Goal: Information Seeking & Learning: Learn about a topic

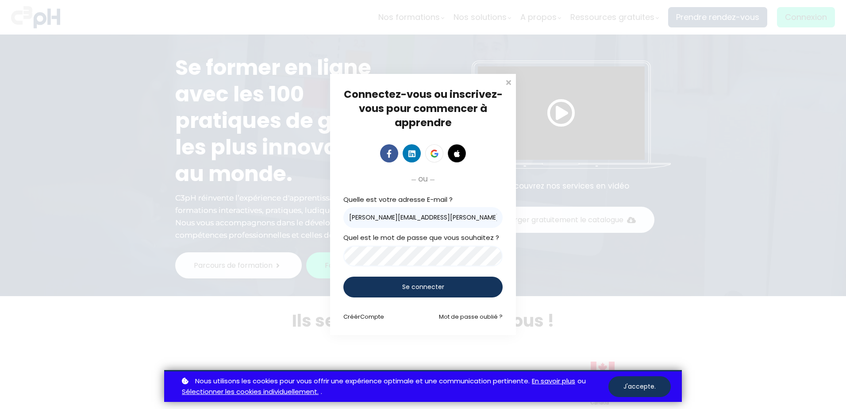
type input "Claudia-Pascale.Beaulieu@filgo.ca"
click at [402, 279] on div "Se connecter" at bounding box center [422, 286] width 159 height 21
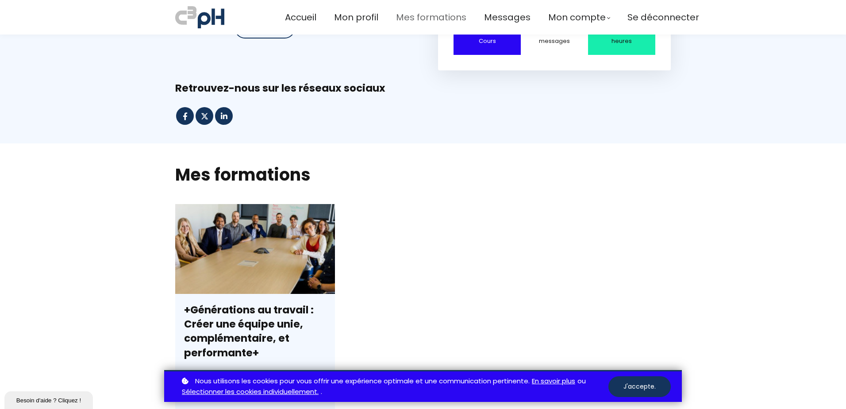
click at [424, 19] on span "Mes formations" at bounding box center [431, 17] width 70 height 15
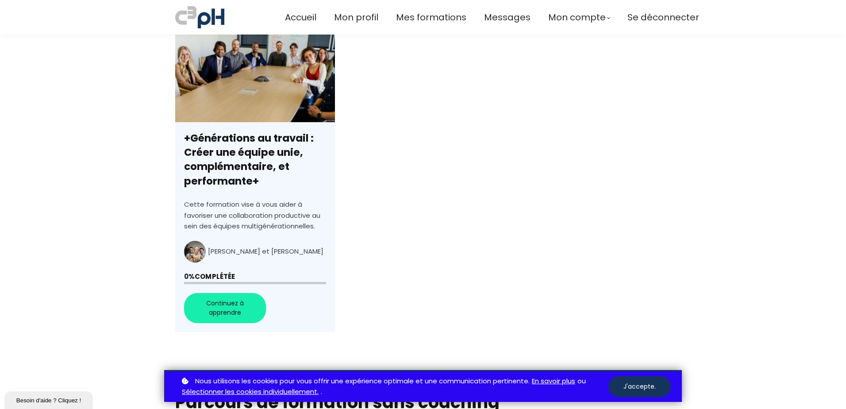
scroll to position [265, 0]
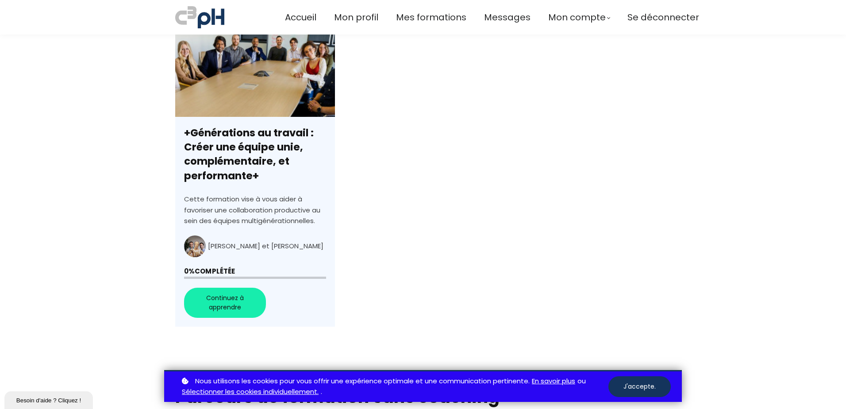
click at [230, 303] on link "+Générations au travail : Créer une équipe unie, complémentaire, et performante+" at bounding box center [255, 176] width 160 height 299
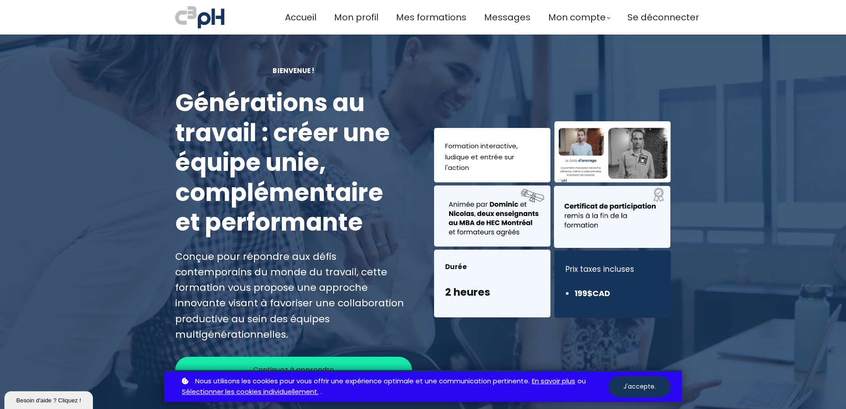
scroll to position [44, 0]
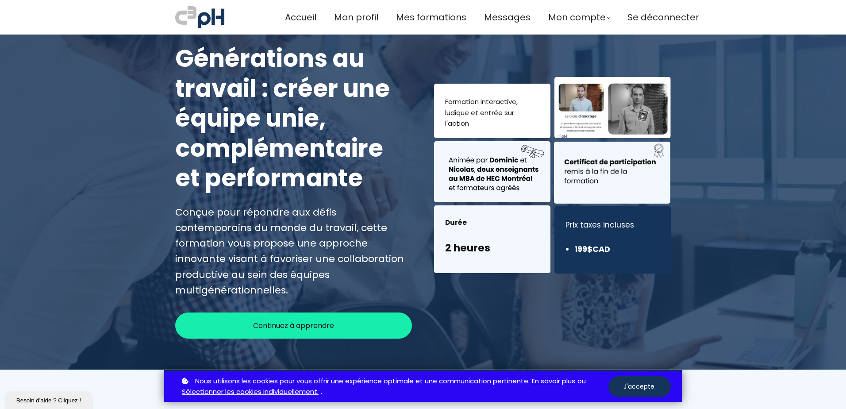
click at [289, 320] on span "Continuez à apprendre" at bounding box center [293, 325] width 81 height 11
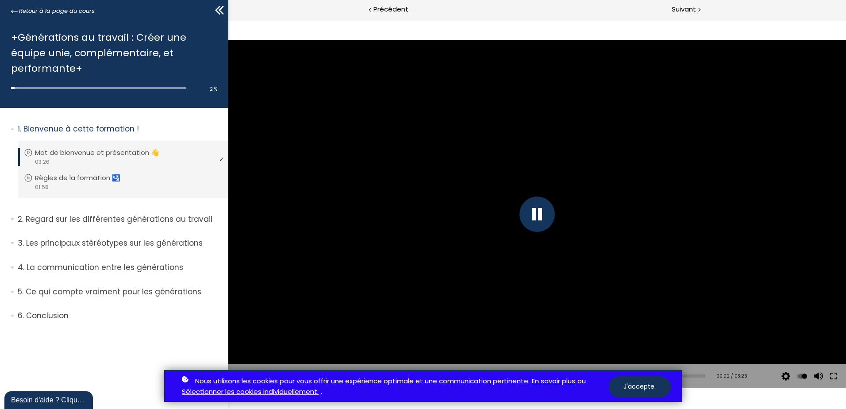
click at [536, 215] on div at bounding box center [536, 213] width 35 height 35
drag, startPoint x: 389, startPoint y: 368, endPoint x: 646, endPoint y: 385, distance: 257.6
click at [646, 385] on button "J'accepte." at bounding box center [639, 386] width 62 height 21
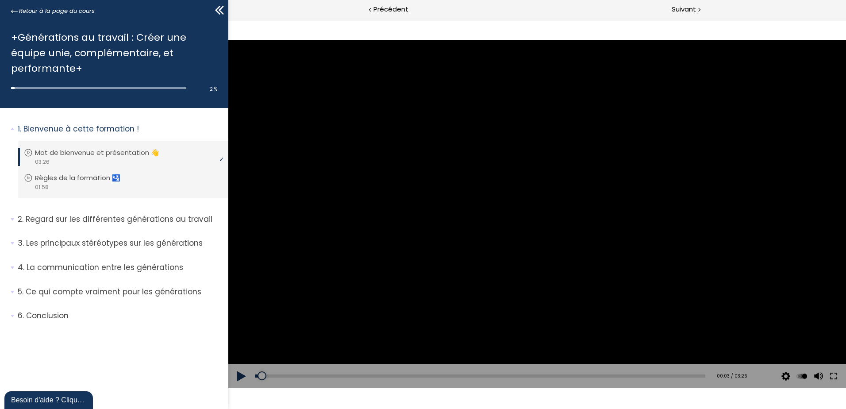
click at [238, 375] on button at bounding box center [241, 376] width 27 height 25
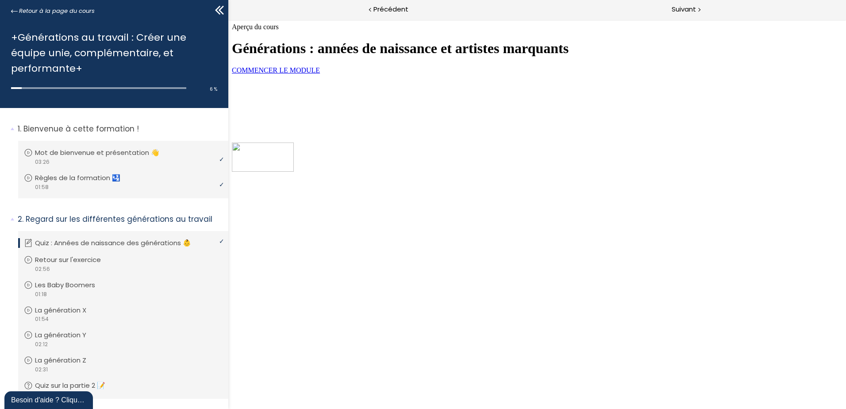
click at [320, 74] on link "COMMENCER LE MODULE" at bounding box center [276, 70] width 88 height 8
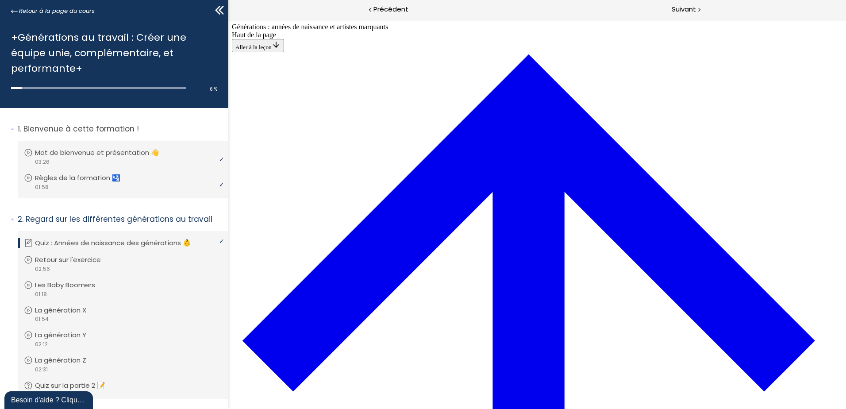
scroll to position [341, 0]
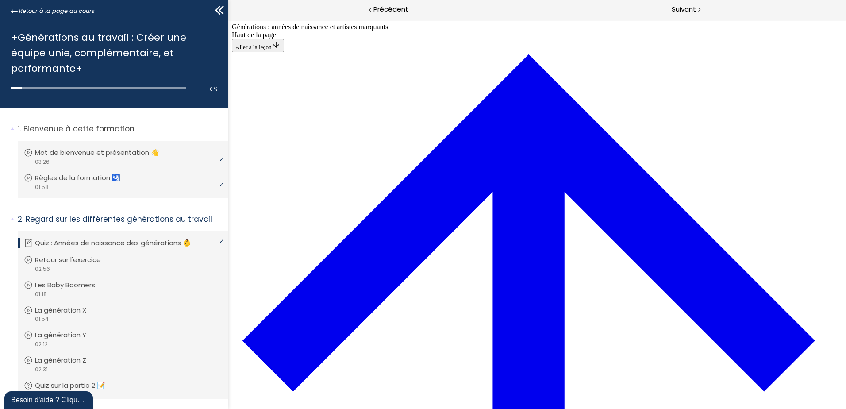
scroll to position [2287, 0]
click at [695, 12] on span "Suivant" at bounding box center [684, 9] width 24 height 11
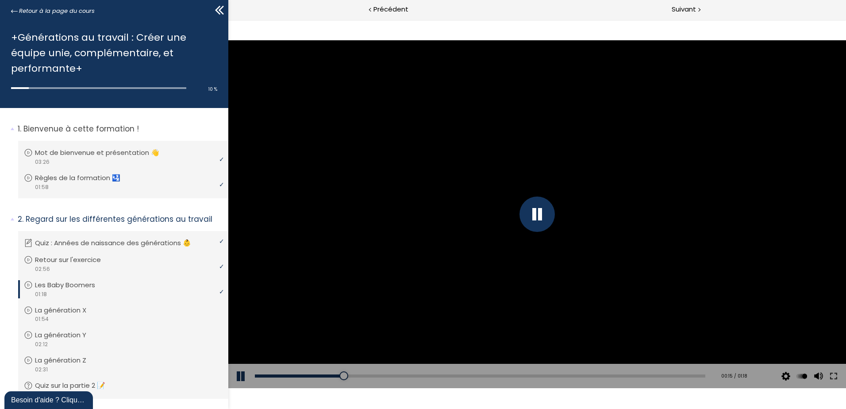
click at [528, 205] on div at bounding box center [536, 213] width 35 height 35
click at [510, 206] on div at bounding box center [537, 213] width 618 height 347
drag, startPoint x: 539, startPoint y: 217, endPoint x: 485, endPoint y: 228, distance: 55.1
click at [539, 217] on div at bounding box center [536, 213] width 35 height 35
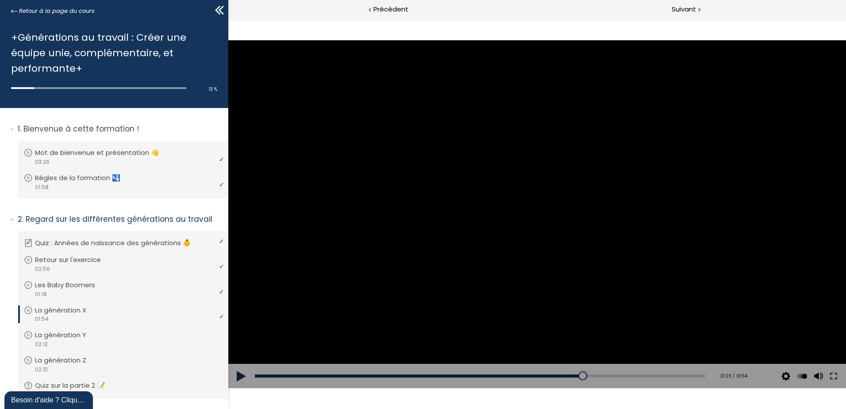
click at [501, 188] on div at bounding box center [537, 213] width 618 height 347
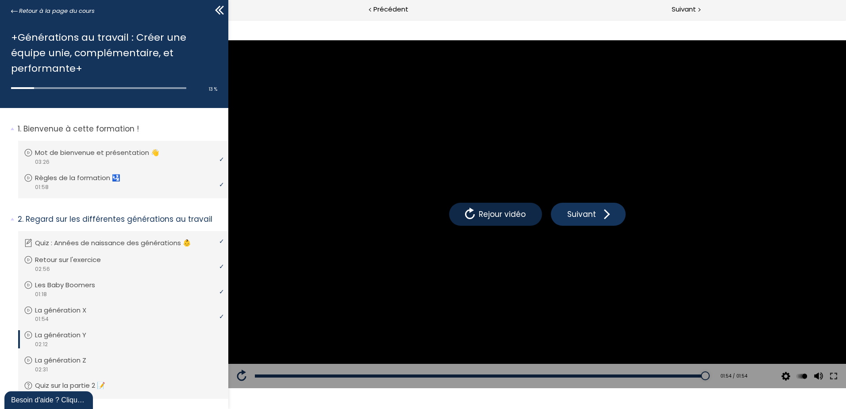
click at [527, 219] on button "Rejour vidéo" at bounding box center [495, 214] width 93 height 23
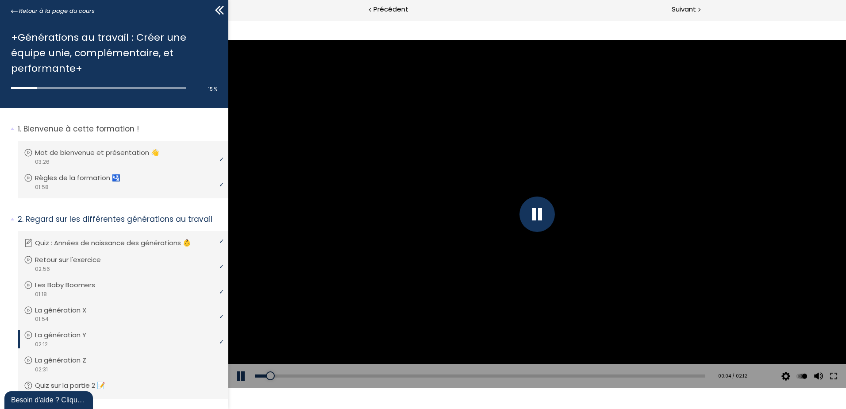
click at [535, 207] on div at bounding box center [536, 213] width 35 height 35
click at [512, 200] on div at bounding box center [537, 213] width 618 height 347
drag, startPoint x: 491, startPoint y: 374, endPoint x: 442, endPoint y: 376, distance: 49.6
click at [442, 376] on div "00:59" at bounding box center [480, 375] width 450 height 3
click at [531, 218] on div at bounding box center [536, 213] width 35 height 35
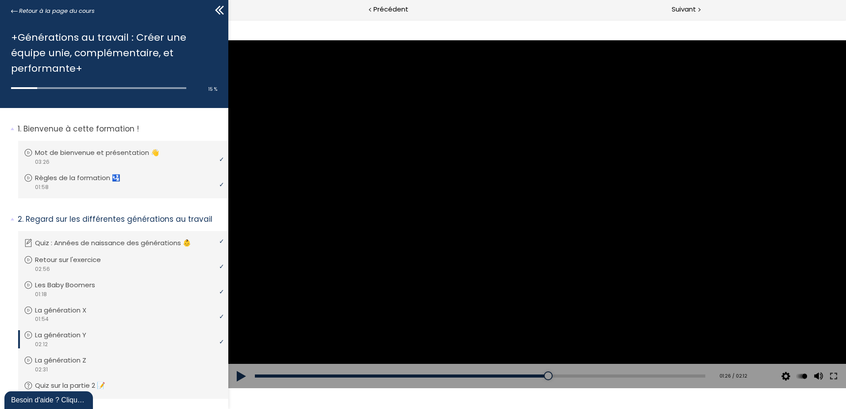
click at [559, 169] on div at bounding box center [537, 213] width 618 height 347
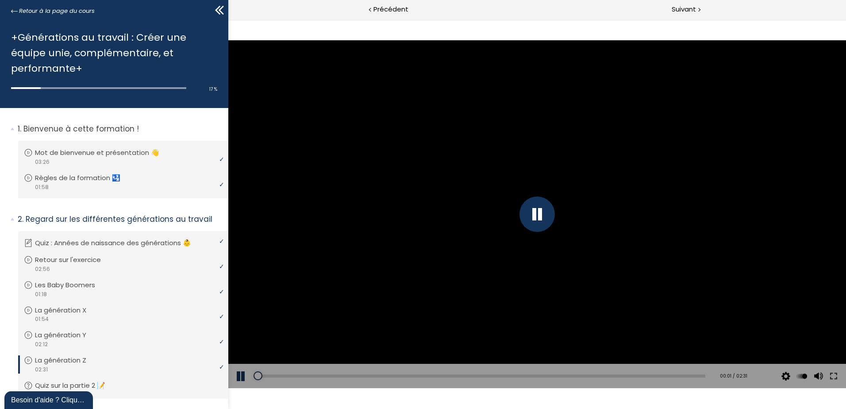
click at [536, 216] on div at bounding box center [536, 213] width 35 height 35
click at [537, 238] on div at bounding box center [537, 213] width 618 height 347
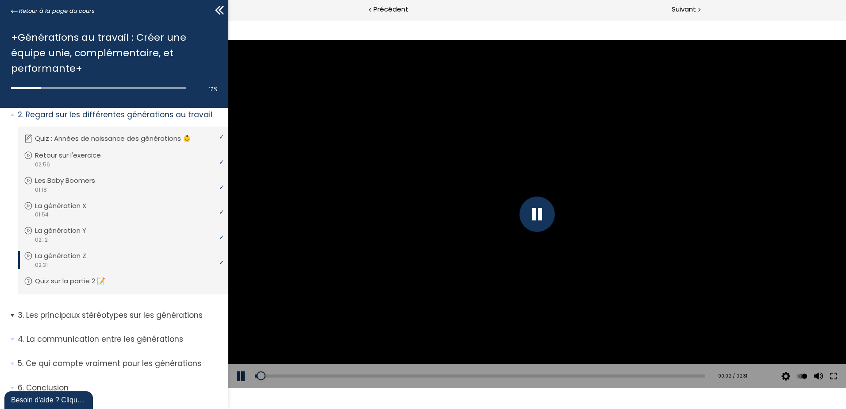
scroll to position [124, 0]
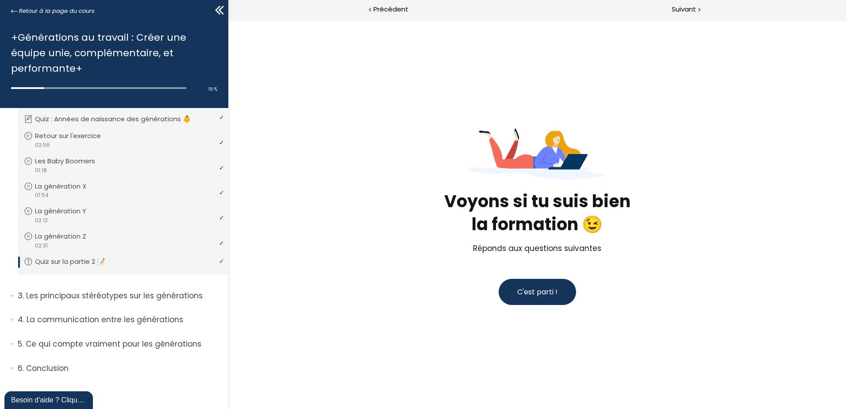
click at [528, 290] on span "C'est parti !" at bounding box center [537, 292] width 40 height 10
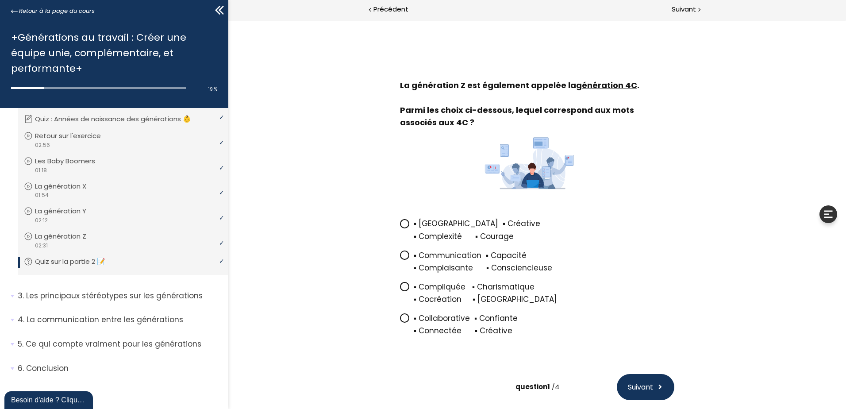
click at [423, 328] on div "▪ Connectée ▪ Créative" at bounding box center [544, 330] width 261 height 12
click at [400, 321] on input "▪ Collaborative ▪ Confiante ▪ Connectée ▪ Créative" at bounding box center [400, 321] width 0 height 0
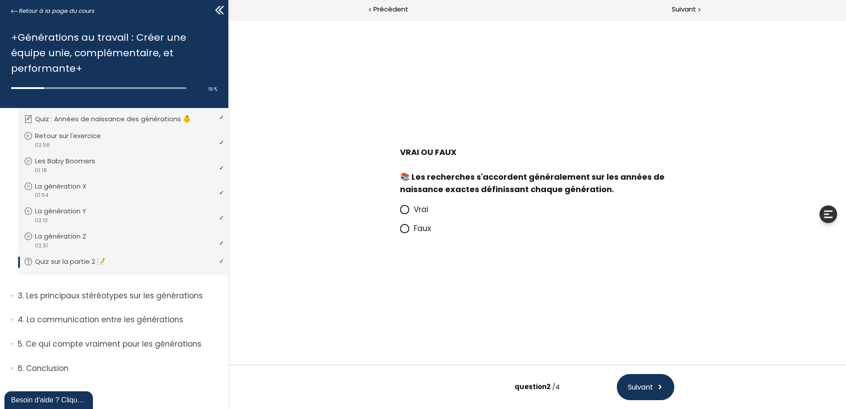
click at [415, 230] on span "Faux" at bounding box center [422, 228] width 17 height 11
click at [400, 231] on input "Faux" at bounding box center [400, 231] width 0 height 0
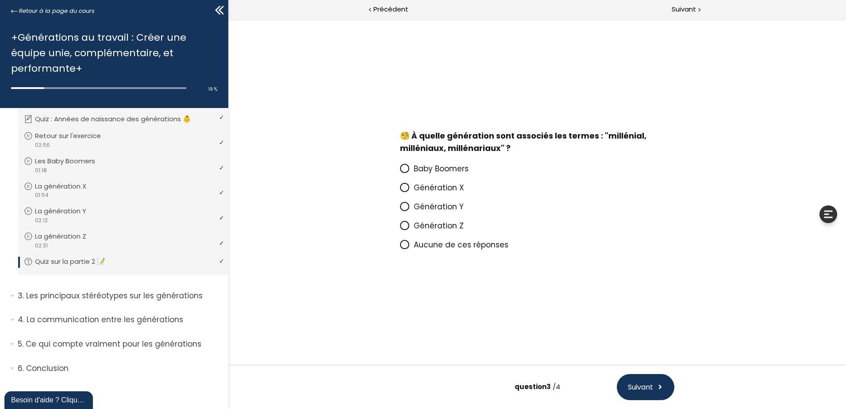
click at [448, 204] on span "Génération Y" at bounding box center [439, 206] width 50 height 11
click at [400, 209] on input "Génération Y" at bounding box center [400, 209] width 0 height 0
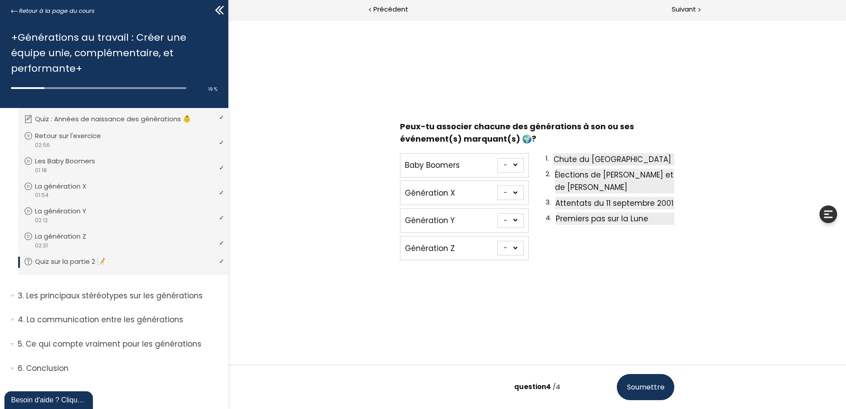
click at [518, 246] on select "- 1 2 3 4" at bounding box center [510, 248] width 27 height 15
select select "667aa744ca949"
click at [497, 241] on select "- 1 2 3 4" at bounding box center [510, 248] width 27 height 15
click at [514, 165] on select "- 1 2 3 4" at bounding box center [510, 165] width 27 height 15
select select "667aa744ca7f1"
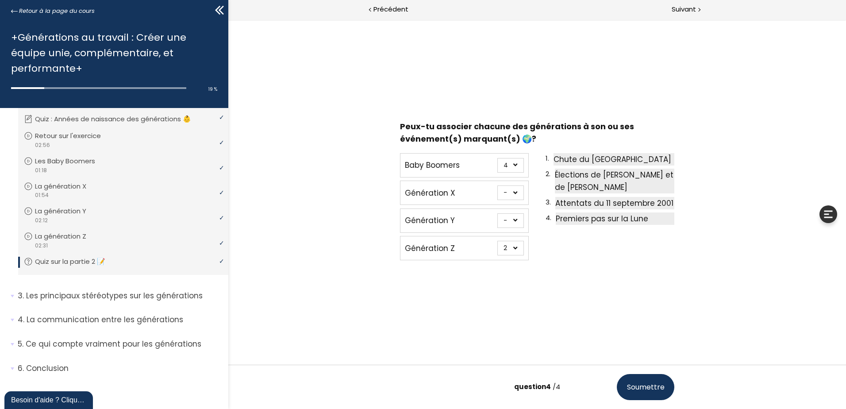
click at [497, 158] on select "- 1 2 3 4" at bounding box center [510, 165] width 27 height 15
click at [514, 222] on select "- 1 2 3 4" at bounding box center [510, 220] width 27 height 15
select select "667aa744ca8ce"
click at [497, 213] on select "- 1 2 3 4" at bounding box center [510, 220] width 27 height 15
click at [512, 194] on select "- 1 2 3 4" at bounding box center [510, 192] width 27 height 15
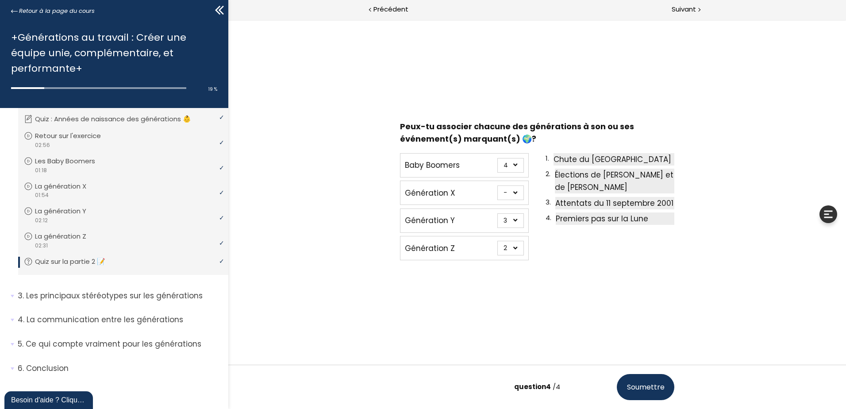
select select "667aa744ca862"
click at [497, 185] on select "- 1 2 3 4" at bounding box center [510, 192] width 27 height 15
click at [652, 388] on span "Soumettre" at bounding box center [646, 386] width 38 height 11
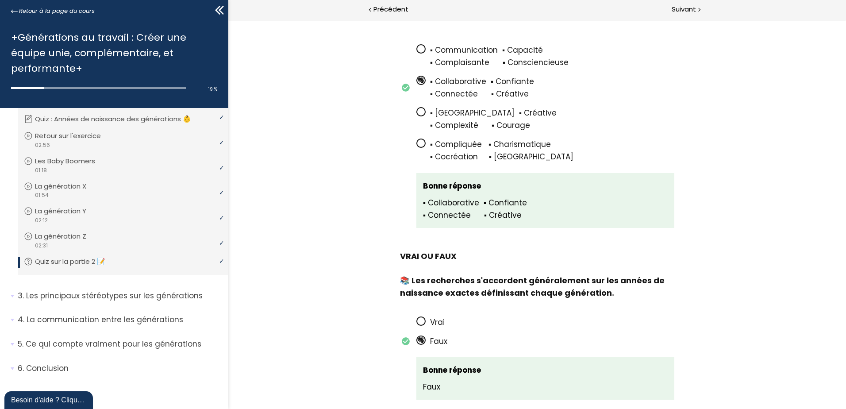
scroll to position [127, 0]
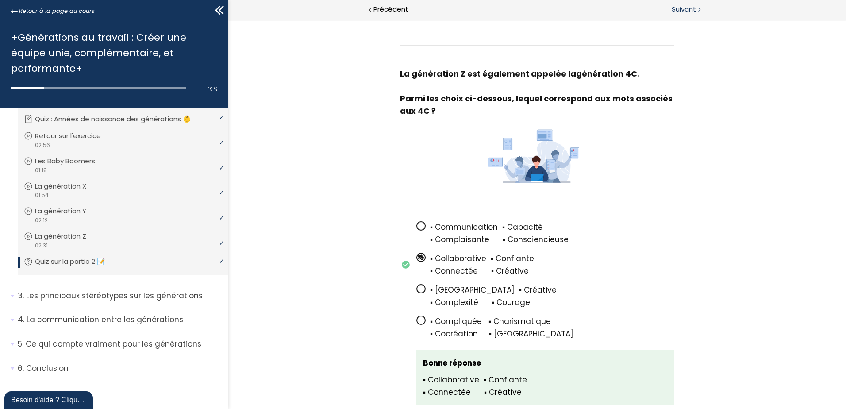
click at [687, 8] on span "Suivant" at bounding box center [684, 9] width 24 height 11
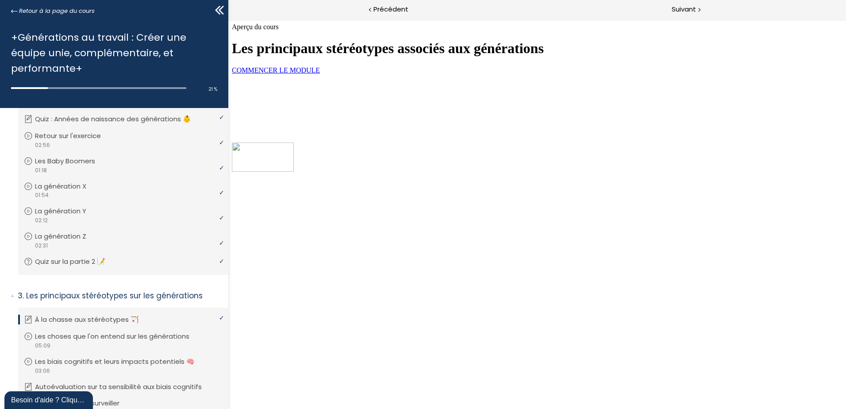
click at [320, 74] on link "COMMENCER LE MODULE" at bounding box center [276, 70] width 88 height 8
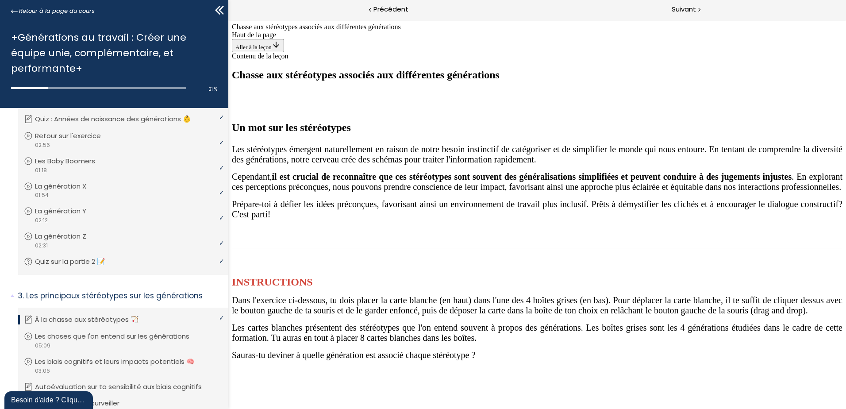
scroll to position [619, 0]
drag, startPoint x: 541, startPoint y: 203, endPoint x: 597, endPoint y: 307, distance: 117.6
drag, startPoint x: 548, startPoint y: 207, endPoint x: 722, endPoint y: 312, distance: 204.0
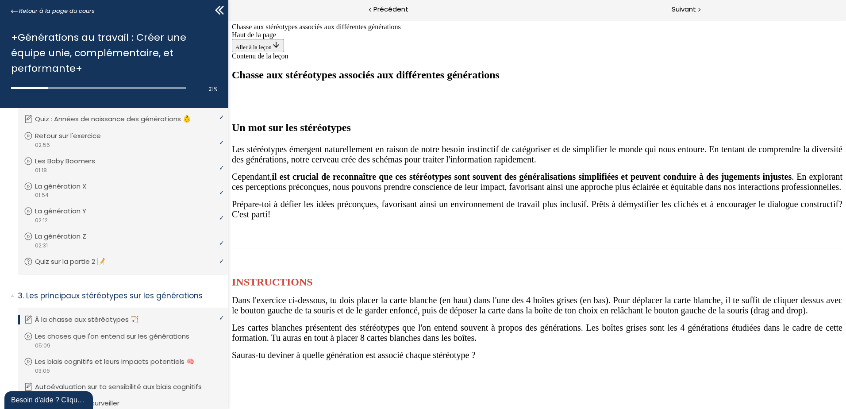
drag, startPoint x: 531, startPoint y: 203, endPoint x: 468, endPoint y: 313, distance: 126.0
drag, startPoint x: 520, startPoint y: 208, endPoint x: 568, endPoint y: 317, distance: 118.9
drag, startPoint x: 537, startPoint y: 203, endPoint x: 479, endPoint y: 316, distance: 127.6
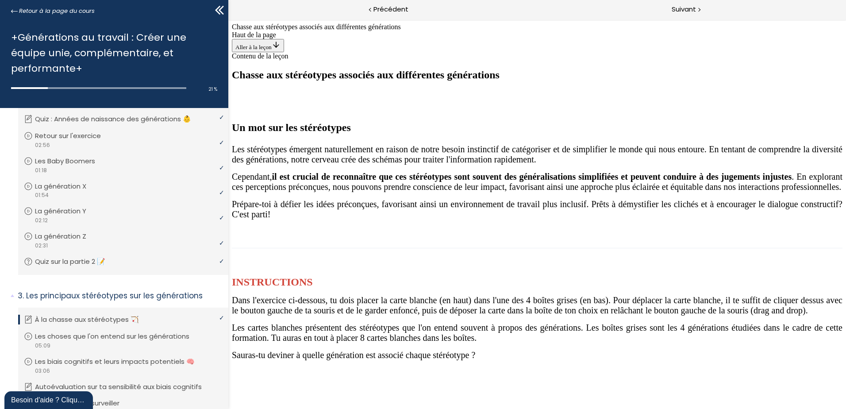
drag, startPoint x: 539, startPoint y: 188, endPoint x: 354, endPoint y: 296, distance: 214.1
drag, startPoint x: 561, startPoint y: 211, endPoint x: 495, endPoint y: 314, distance: 121.4
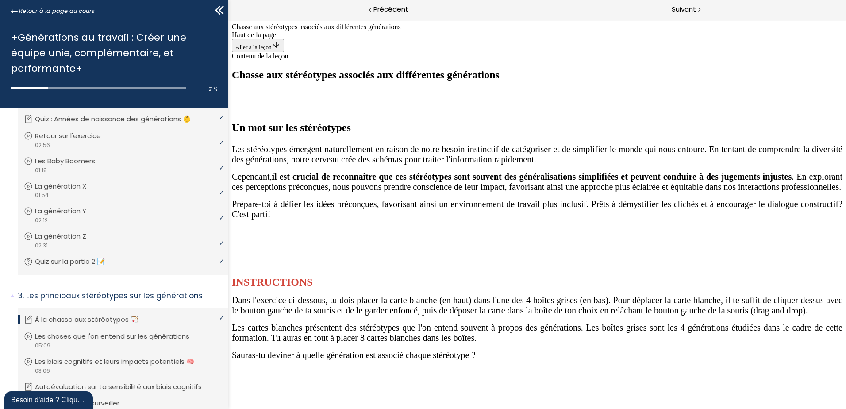
drag, startPoint x: 537, startPoint y: 199, endPoint x: 709, endPoint y: 311, distance: 205.0
drag, startPoint x: 545, startPoint y: 211, endPoint x: 607, endPoint y: 318, distance: 123.1
drag, startPoint x: 549, startPoint y: 203, endPoint x: 484, endPoint y: 314, distance: 128.7
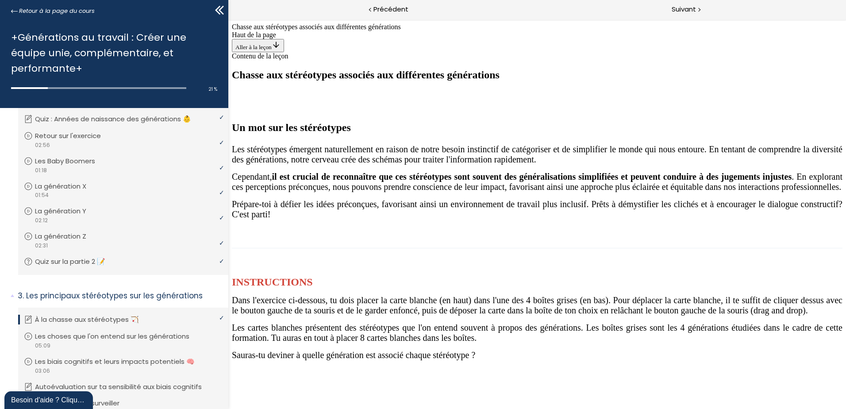
drag, startPoint x: 543, startPoint y: 196, endPoint x: 715, endPoint y: 307, distance: 204.9
drag, startPoint x: 528, startPoint y: 199, endPoint x: 355, endPoint y: 307, distance: 204.3
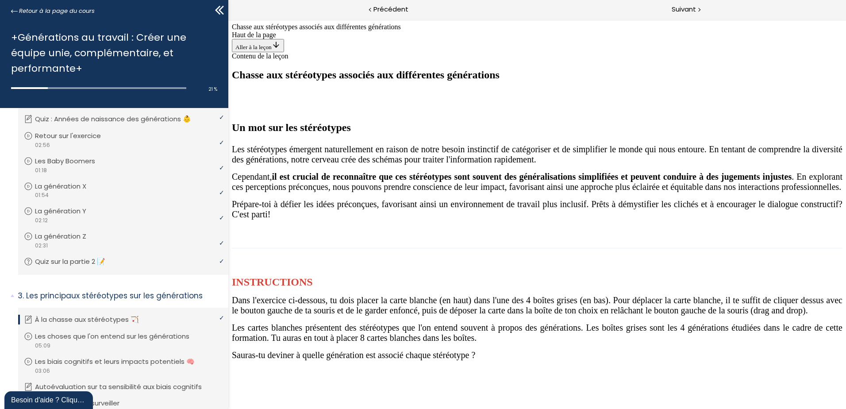
scroll to position [750, 0]
click at [691, 11] on span "Suivant" at bounding box center [684, 9] width 24 height 11
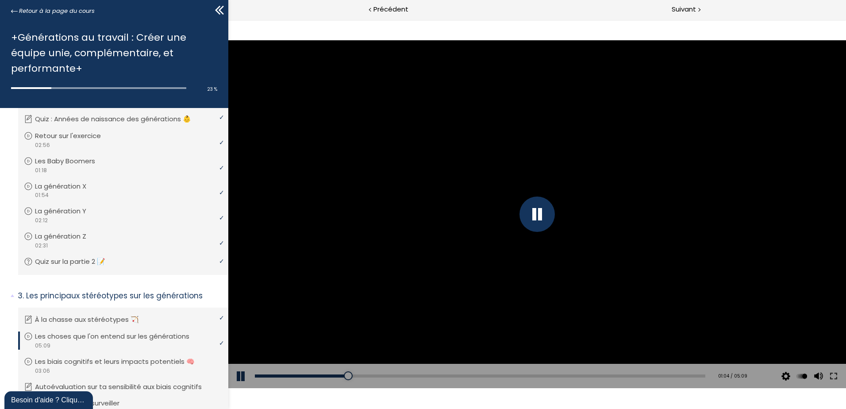
click at [533, 218] on div at bounding box center [536, 213] width 35 height 35
click at [235, 369] on button at bounding box center [241, 376] width 27 height 25
click at [544, 219] on div at bounding box center [536, 213] width 35 height 35
click at [380, 375] on div "01:27" at bounding box center [480, 375] width 450 height 3
click at [400, 374] on div "01:41" at bounding box center [480, 375] width 450 height 3
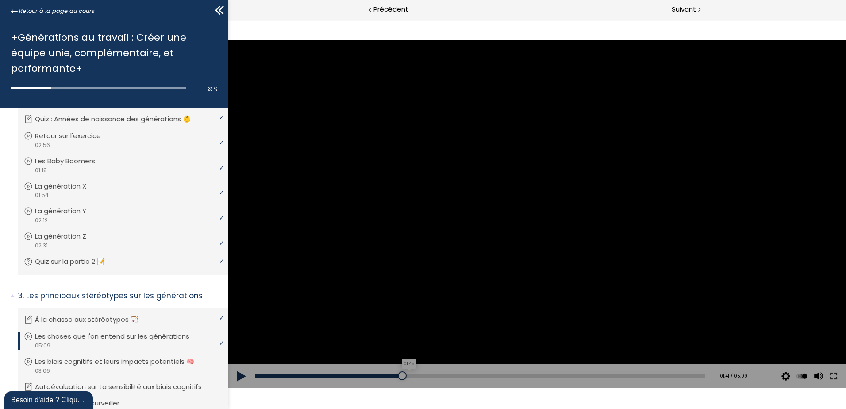
click at [406, 375] on div "01:45" at bounding box center [480, 375] width 450 height 3
click at [517, 234] on div at bounding box center [537, 213] width 618 height 347
click at [528, 215] on div at bounding box center [536, 213] width 35 height 35
click at [239, 379] on button at bounding box center [241, 376] width 27 height 25
drag, startPoint x: 556, startPoint y: 376, endPoint x: 541, endPoint y: 376, distance: 15.5
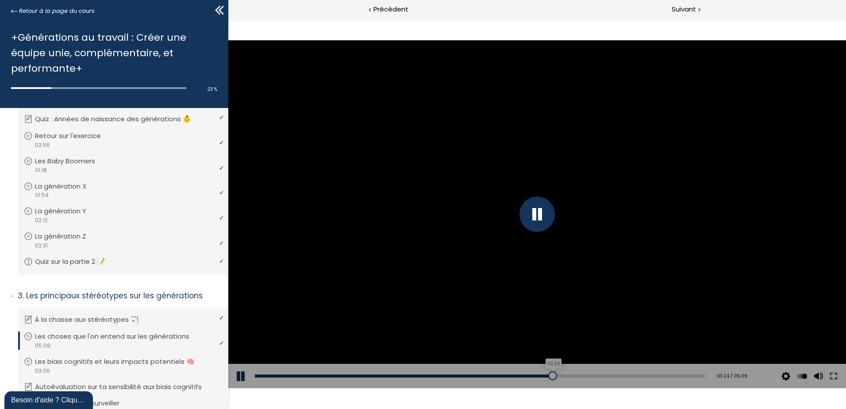
click at [541, 376] on div "03:24" at bounding box center [480, 375] width 450 height 3
drag, startPoint x: 541, startPoint y: 376, endPoint x: 532, endPoint y: 376, distance: 8.4
click at [532, 376] on div at bounding box center [536, 375] width 9 height 9
click at [549, 269] on div at bounding box center [537, 213] width 618 height 347
click at [524, 194] on div at bounding box center [537, 213] width 618 height 347
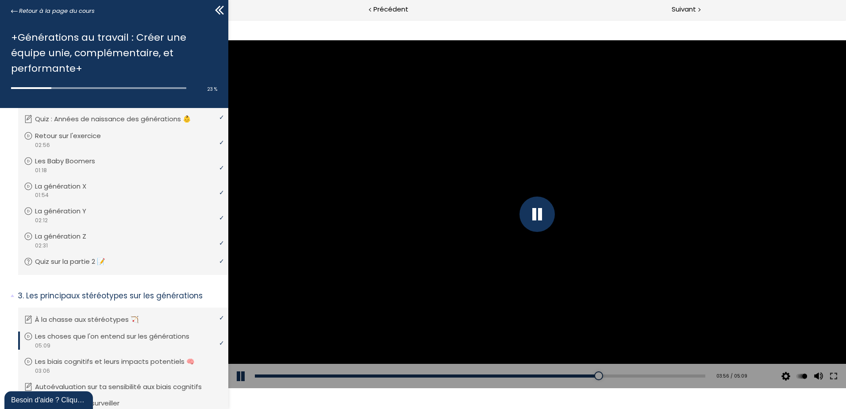
click at [531, 217] on div at bounding box center [536, 213] width 35 height 35
click at [450, 184] on div at bounding box center [537, 213] width 618 height 347
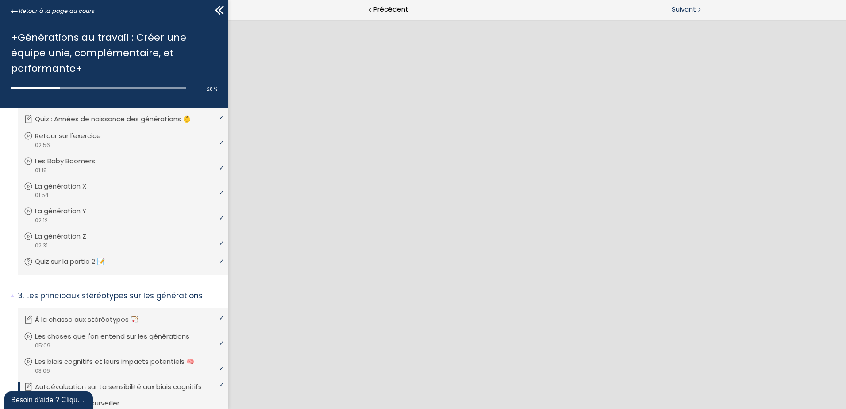
click at [662, 7] on div "Suivant" at bounding box center [691, 10] width 309 height 20
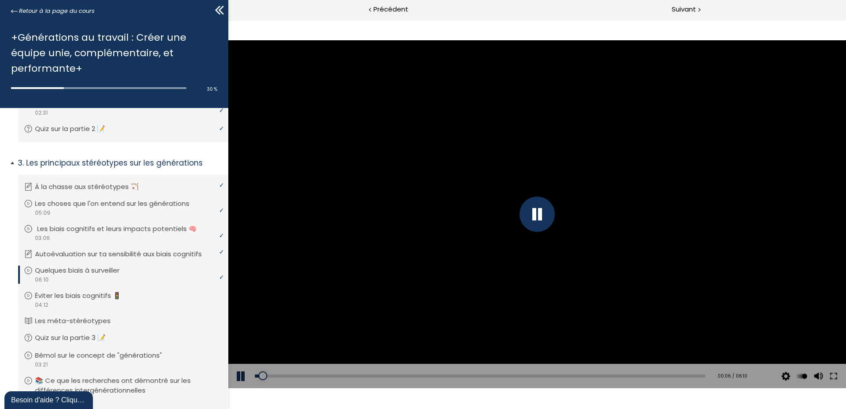
scroll to position [301, 0]
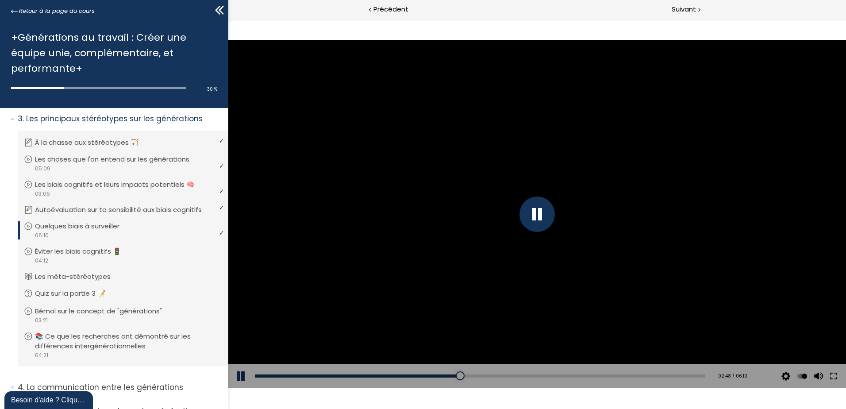
drag, startPoint x: 528, startPoint y: 212, endPoint x: 518, endPoint y: 212, distance: 9.3
click at [528, 212] on div at bounding box center [536, 213] width 35 height 35
click at [487, 187] on div at bounding box center [537, 213] width 618 height 347
click at [503, 265] on div at bounding box center [537, 213] width 618 height 347
click at [236, 378] on button at bounding box center [241, 376] width 27 height 25
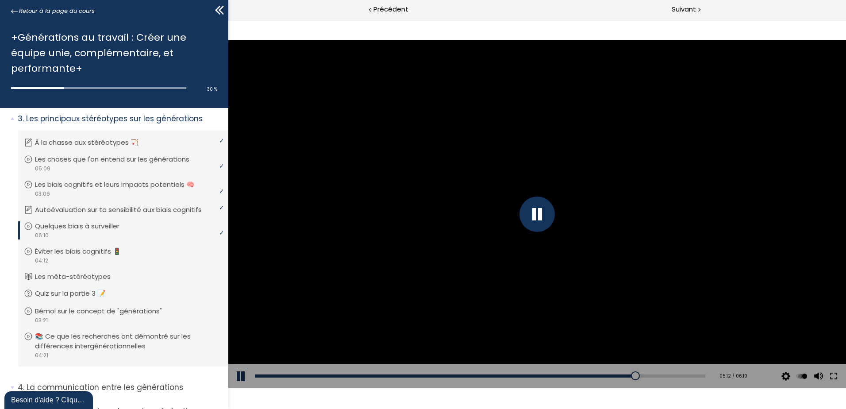
click at [544, 210] on div at bounding box center [536, 213] width 35 height 35
click at [514, 215] on div at bounding box center [537, 213] width 618 height 347
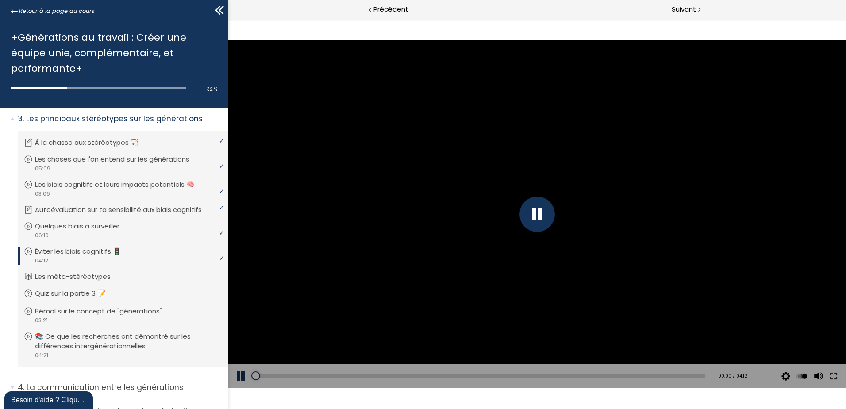
click at [544, 224] on div at bounding box center [536, 213] width 35 height 35
click at [490, 246] on div at bounding box center [537, 213] width 618 height 347
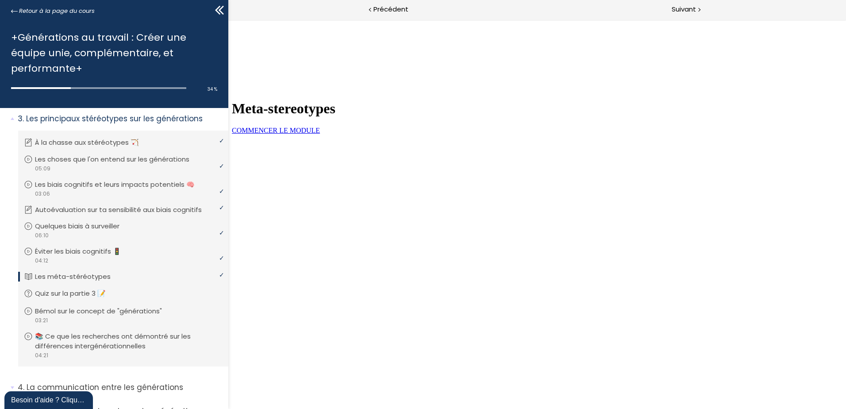
click at [320, 134] on span "COMMENCER LE MODULE" at bounding box center [276, 131] width 88 height 8
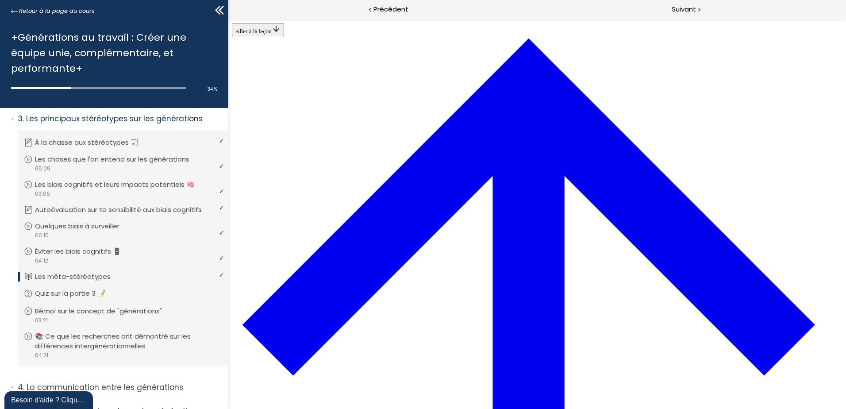
scroll to position [296, 0]
drag, startPoint x: 633, startPoint y: 192, endPoint x: 614, endPoint y: 153, distance: 43.1
copy p "méta-stéréotype, se caractérise par les convictions partagées au sein d'un grou…"
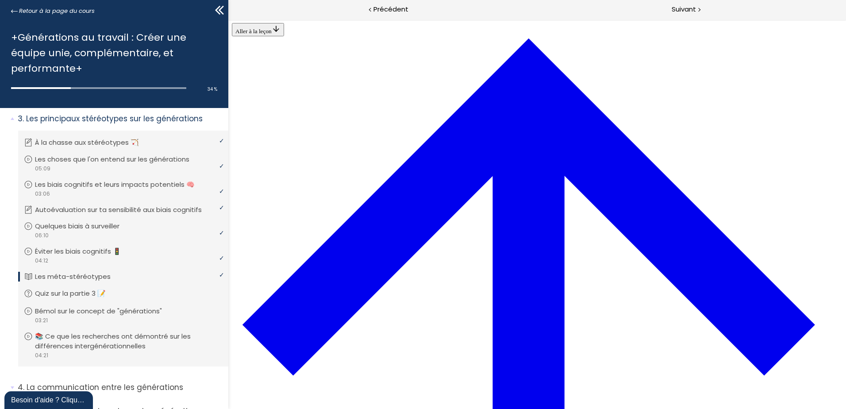
drag, startPoint x: 614, startPoint y: 224, endPoint x: 363, endPoint y: 112, distance: 274.8
copy span "Un groupe de jeunes travailleurs avaient comme responsabilité de former à l'ave…"
drag, startPoint x: 607, startPoint y: 258, endPoint x: 407, endPoint y: 103, distance: 252.8
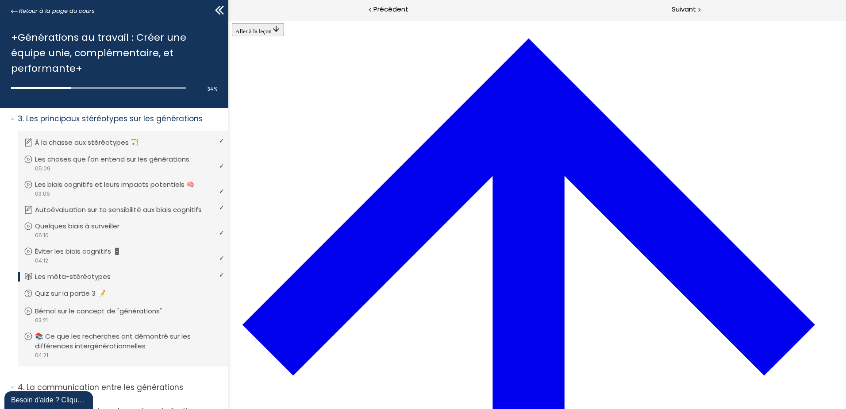
copy section "🗝 Astuces pour lutter contre les méta-stéréotypes 1 Être conscient.e de ses pro…"
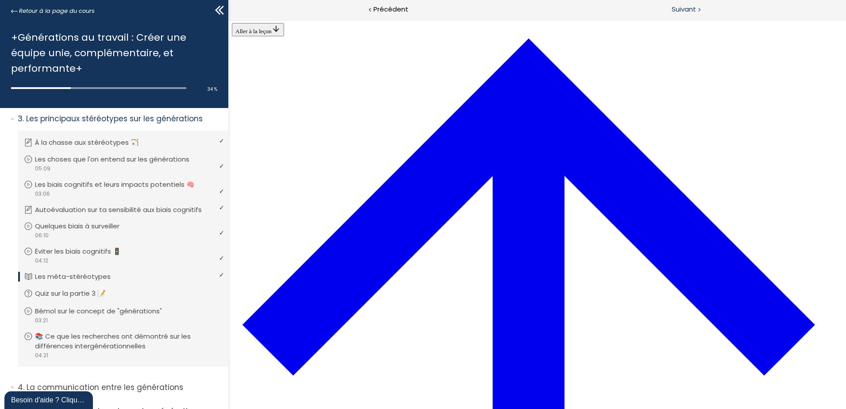
click at [672, 9] on span "Suivant" at bounding box center [684, 9] width 24 height 11
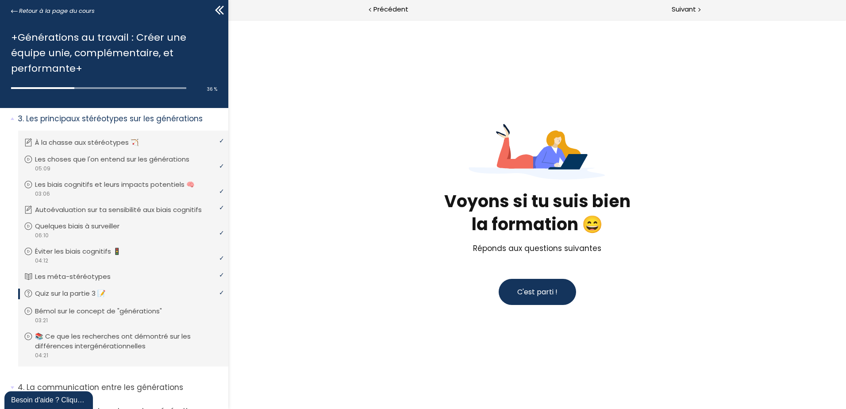
click at [545, 293] on span "C'est parti !" at bounding box center [537, 292] width 40 height 10
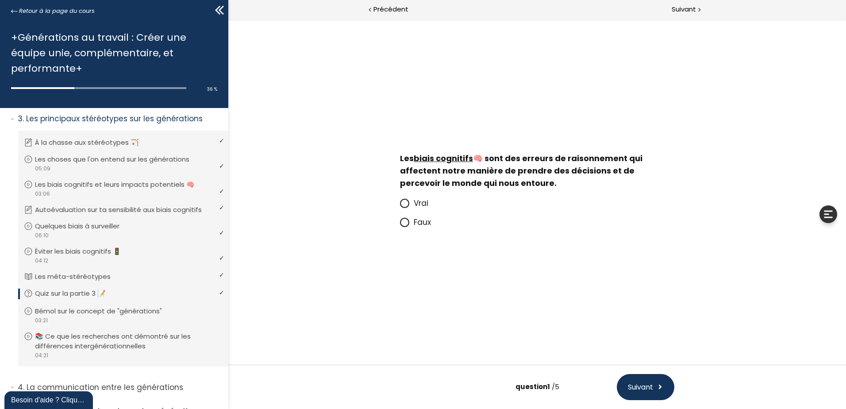
click at [422, 200] on span "Vrai" at bounding box center [421, 203] width 15 height 11
click at [400, 206] on input "Vrai" at bounding box center [400, 206] width 0 height 0
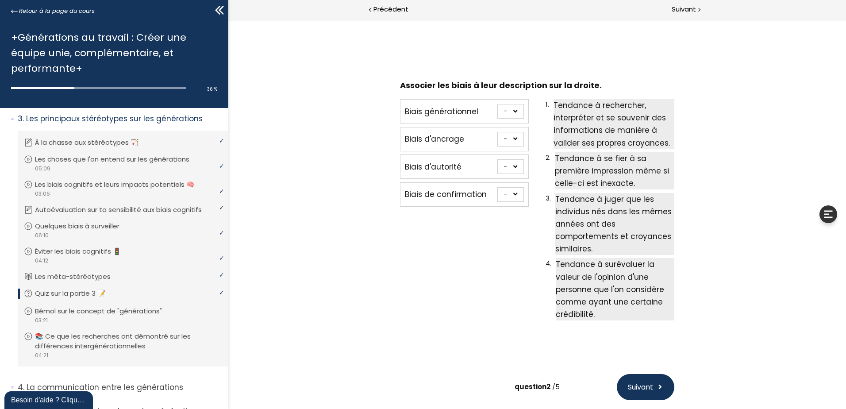
scroll to position [19, 0]
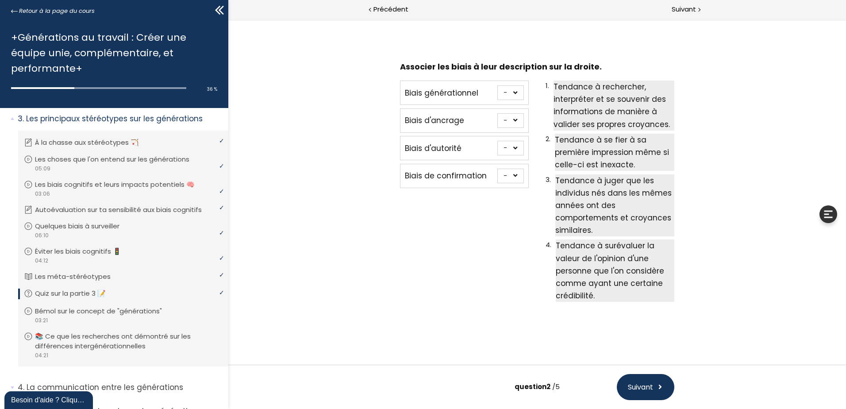
click at [512, 90] on select "- 1 2 3 4" at bounding box center [510, 92] width 27 height 15
select select "667aa747783c5"
click at [497, 85] on select "- 1 2 3 4" at bounding box center [510, 92] width 27 height 15
click at [508, 152] on select "- 1 2 3 4" at bounding box center [510, 148] width 27 height 15
select select "667aa74778402"
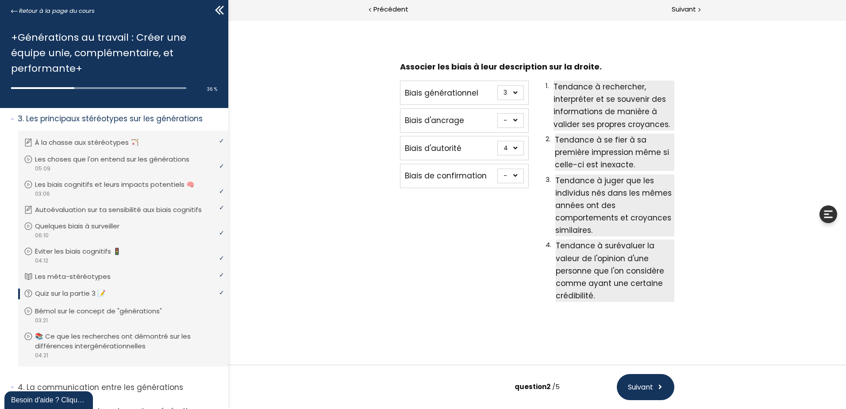
click at [497, 141] on select "- 1 2 3 4" at bounding box center [510, 148] width 27 height 15
click at [504, 127] on select "- 1 2 3 4" at bounding box center [510, 120] width 27 height 15
select select "667aa74778345"
click at [497, 113] on select "- 1 2 3 4" at bounding box center [510, 120] width 27 height 15
click at [506, 182] on select "- 1 2 3 4" at bounding box center [510, 176] width 27 height 15
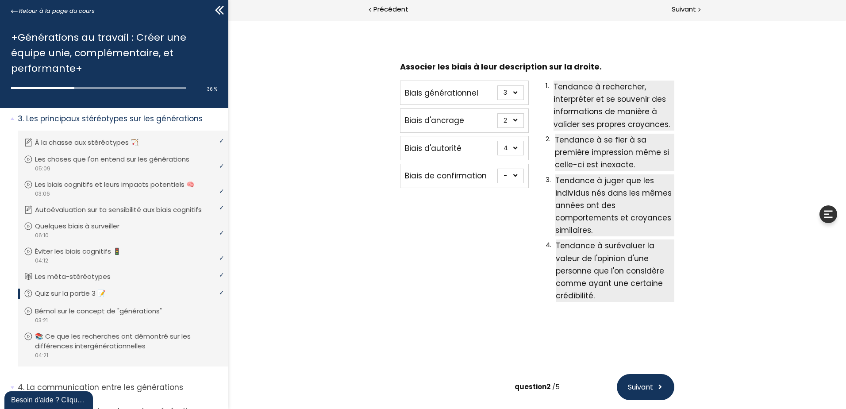
select select "667aa74778384"
click at [497, 169] on select "- 1 2 3 4" at bounding box center [510, 176] width 27 height 15
click at [644, 382] on span "Suivant" at bounding box center [640, 386] width 25 height 11
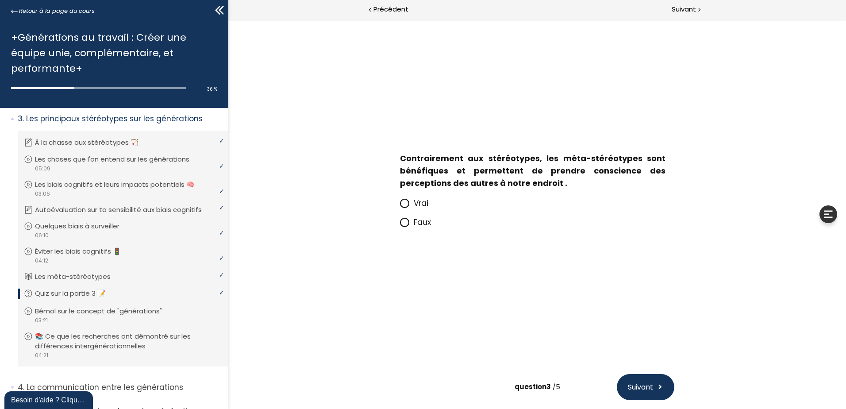
scroll to position [0, 0]
click at [411, 221] on span at bounding box center [407, 222] width 14 height 11
click at [400, 225] on input "Faux" at bounding box center [400, 225] width 0 height 0
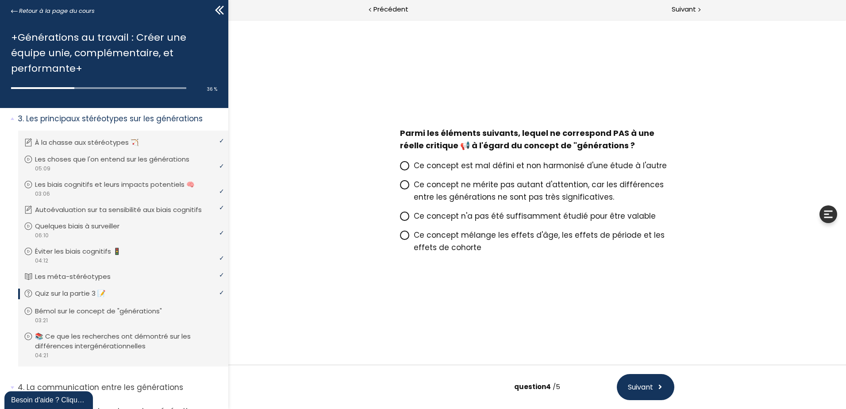
click at [501, 195] on span "Ce concept ne mérite pas autant d'attention, car les différences entre les géné…" at bounding box center [539, 190] width 250 height 23
click at [400, 187] on input "Ce concept ne mérite pas autant d'attention, car les différences entre les géné…" at bounding box center [400, 187] width 0 height 0
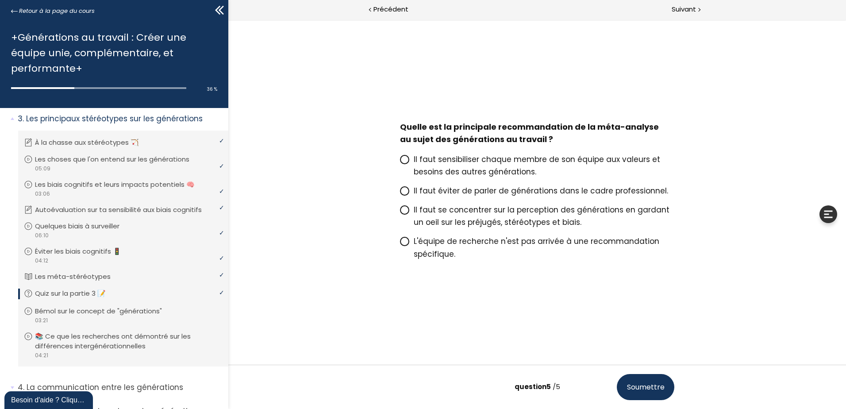
click at [529, 215] on span "Il faut se concentrer sur la perception des générations en gardant un oeil sur …" at bounding box center [542, 215] width 256 height 23
click at [400, 212] on input "Il faut se concentrer sur la perception des générations en gardant un oeil sur …" at bounding box center [400, 212] width 0 height 0
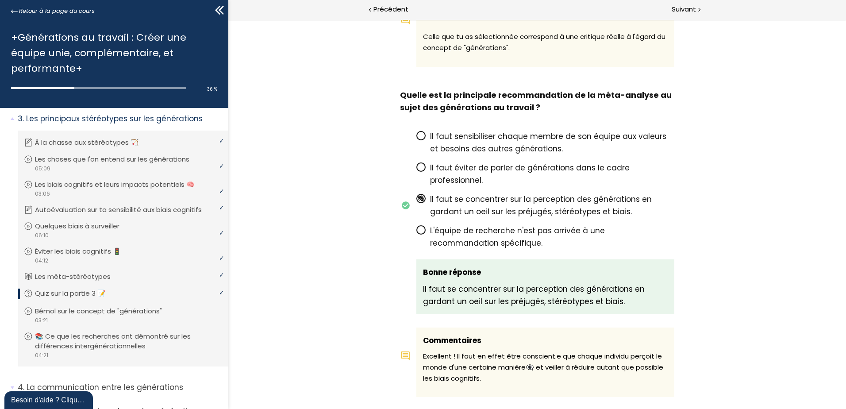
scroll to position [1504, 0]
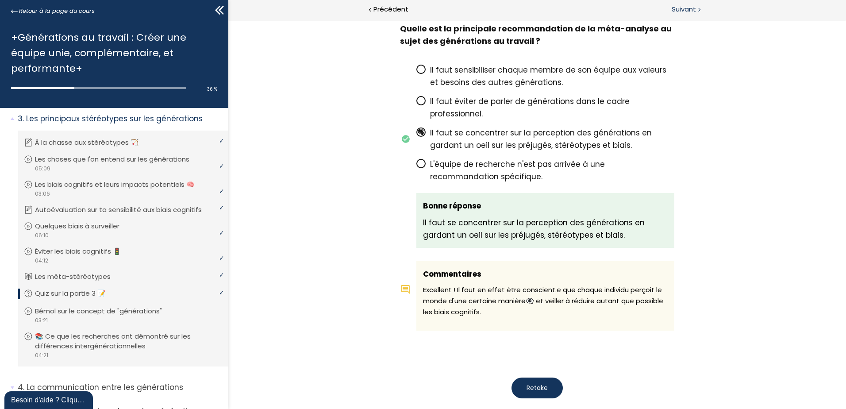
click at [680, 11] on span "Suivant" at bounding box center [684, 9] width 24 height 11
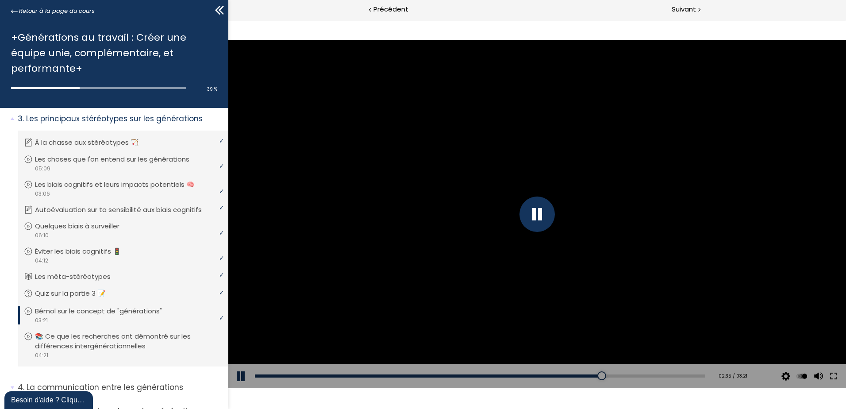
click at [528, 214] on div at bounding box center [536, 213] width 35 height 35
click at [508, 173] on div at bounding box center [537, 213] width 618 height 347
click at [531, 237] on div at bounding box center [537, 213] width 618 height 347
